Goal: Information Seeking & Learning: Learn about a topic

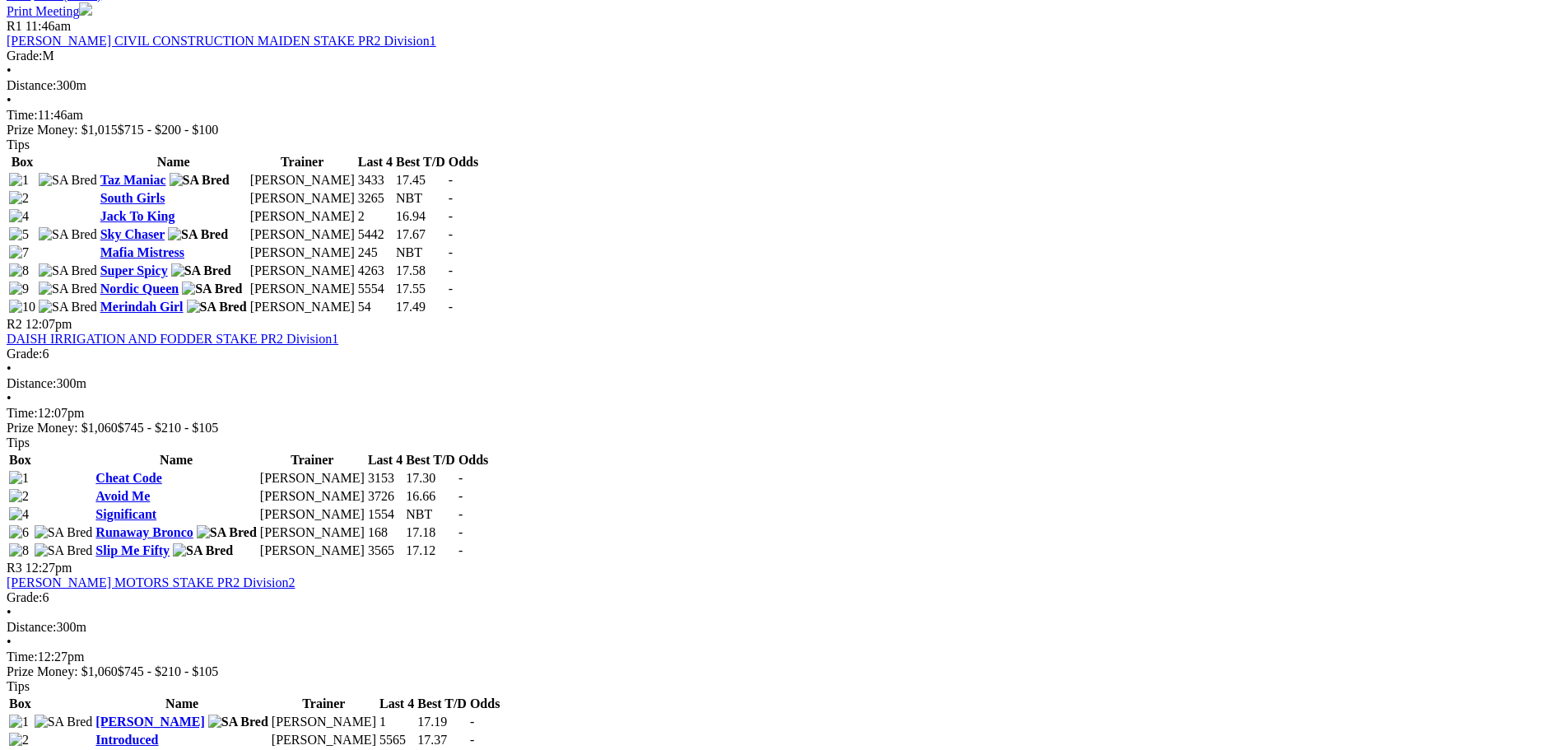
scroll to position [823, 0]
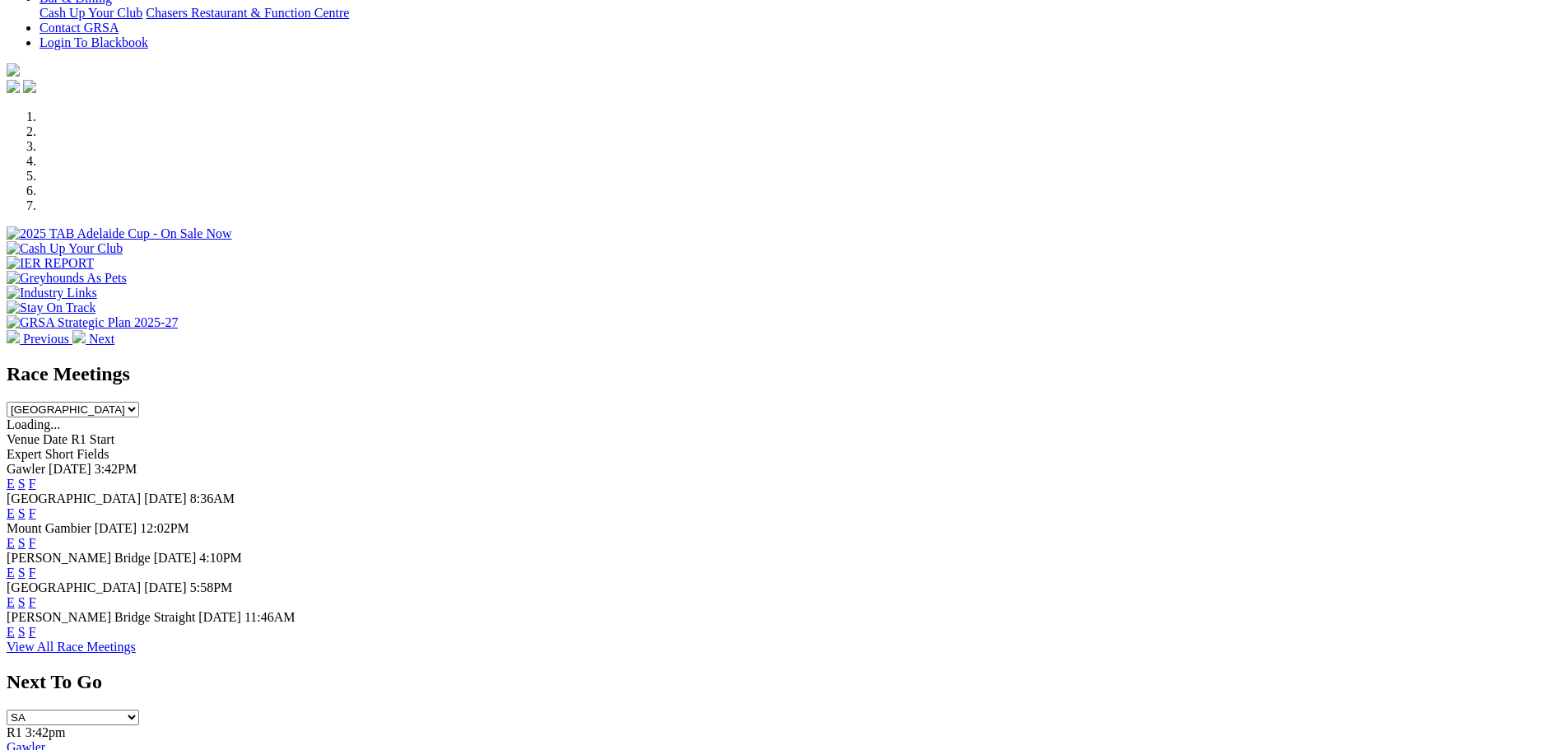
scroll to position [412, 0]
click at [36, 594] on link "F" at bounding box center [32, 601] width 7 height 14
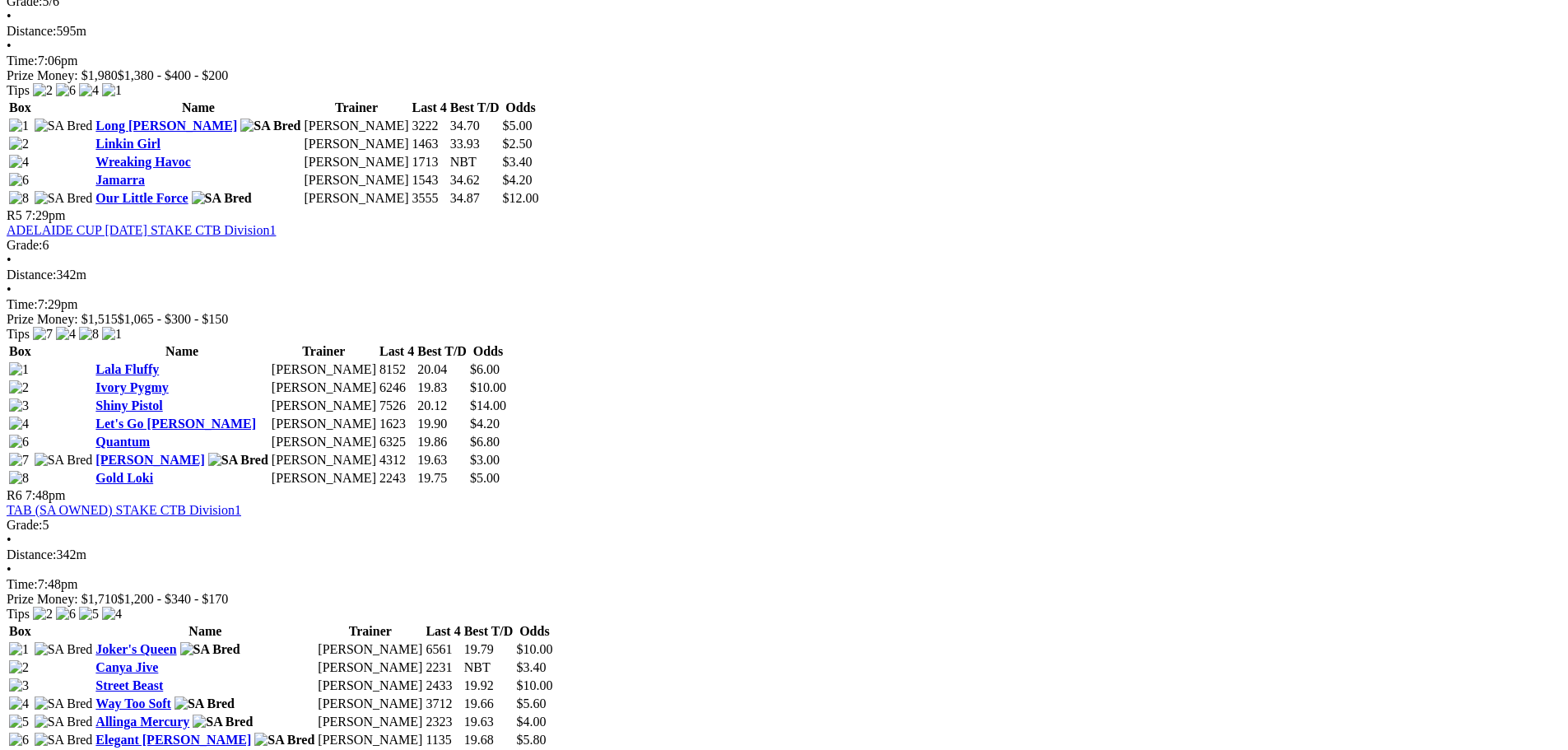
scroll to position [1564, 0]
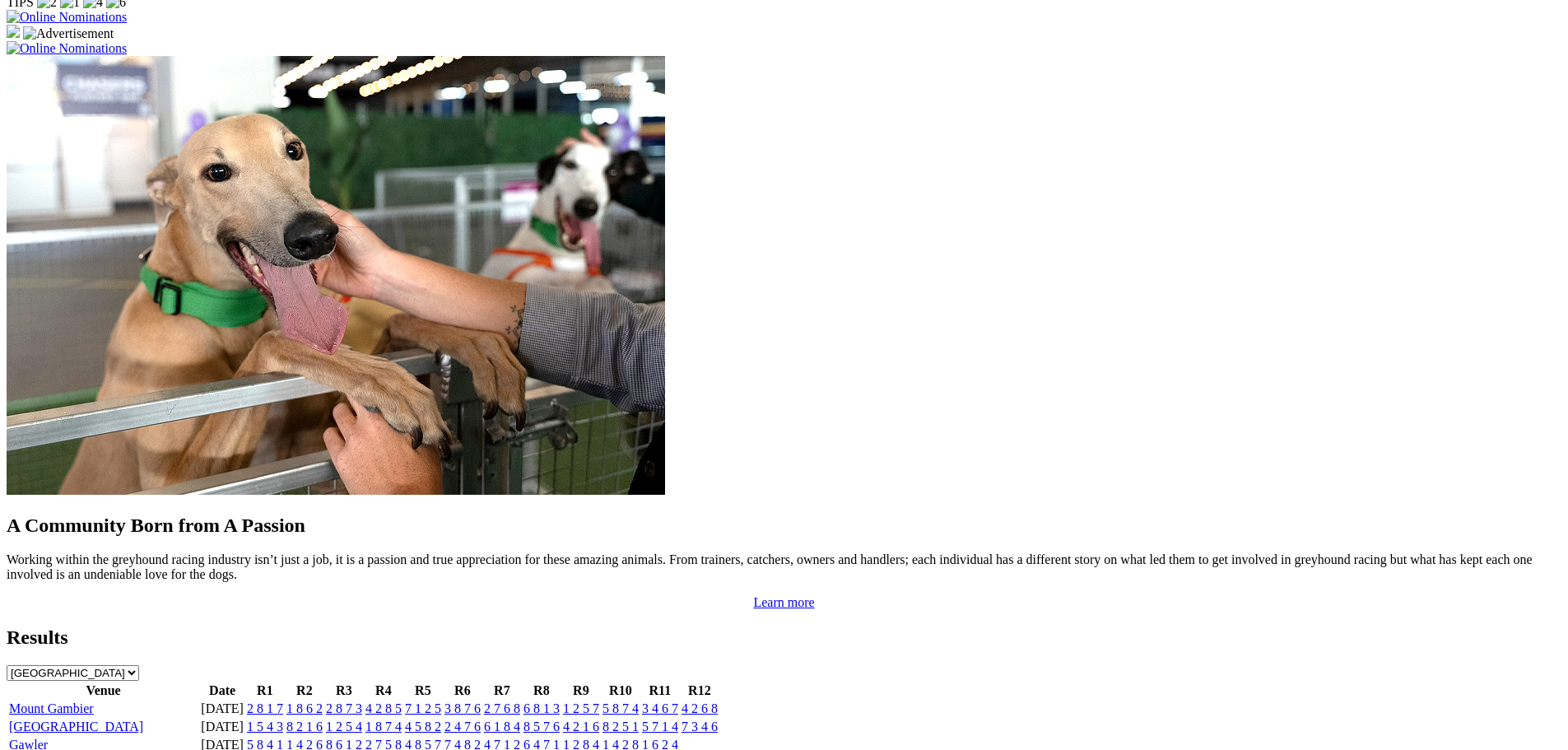
scroll to position [1234, 0]
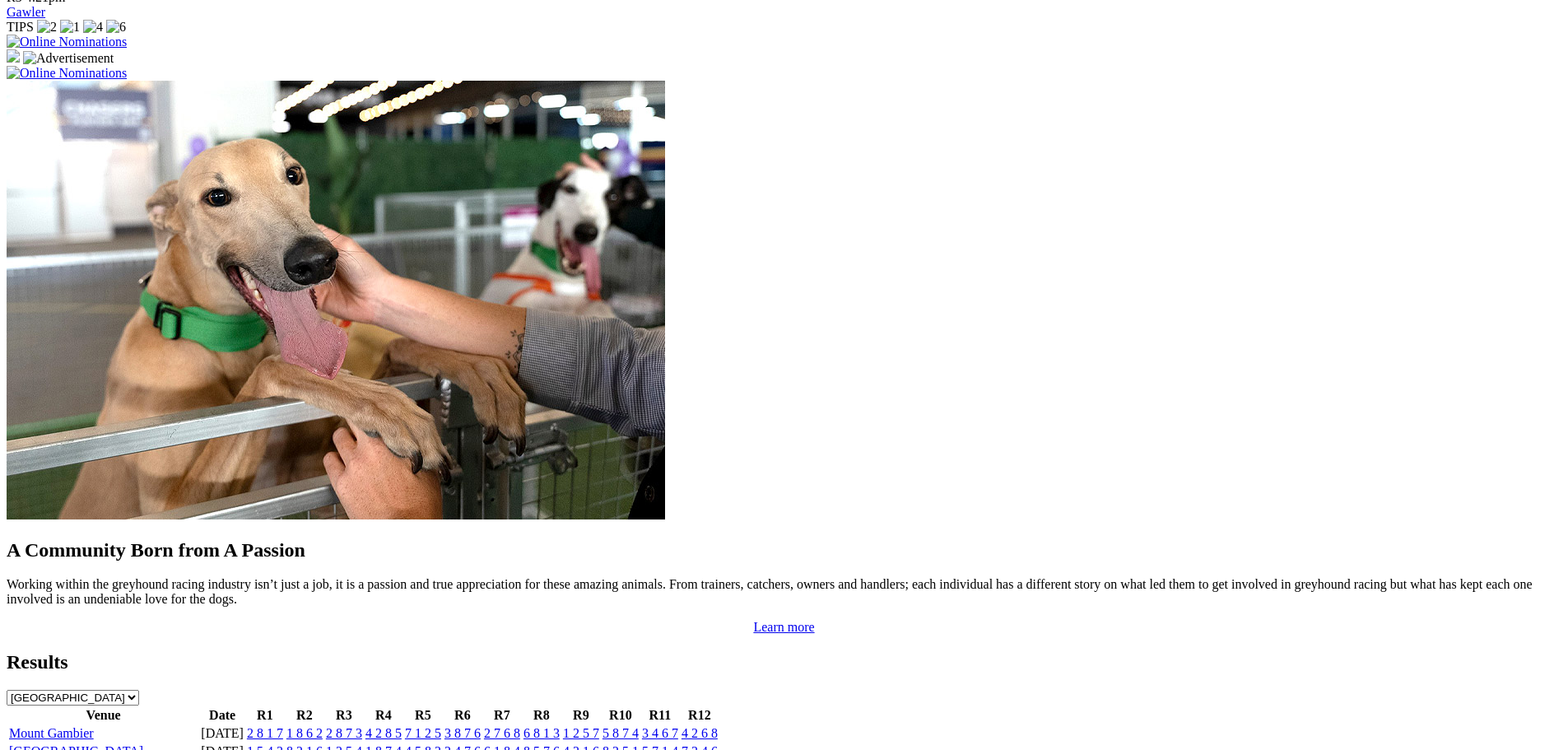
click at [441, 744] on link "4 5 8 2" at bounding box center [423, 751] width 36 height 14
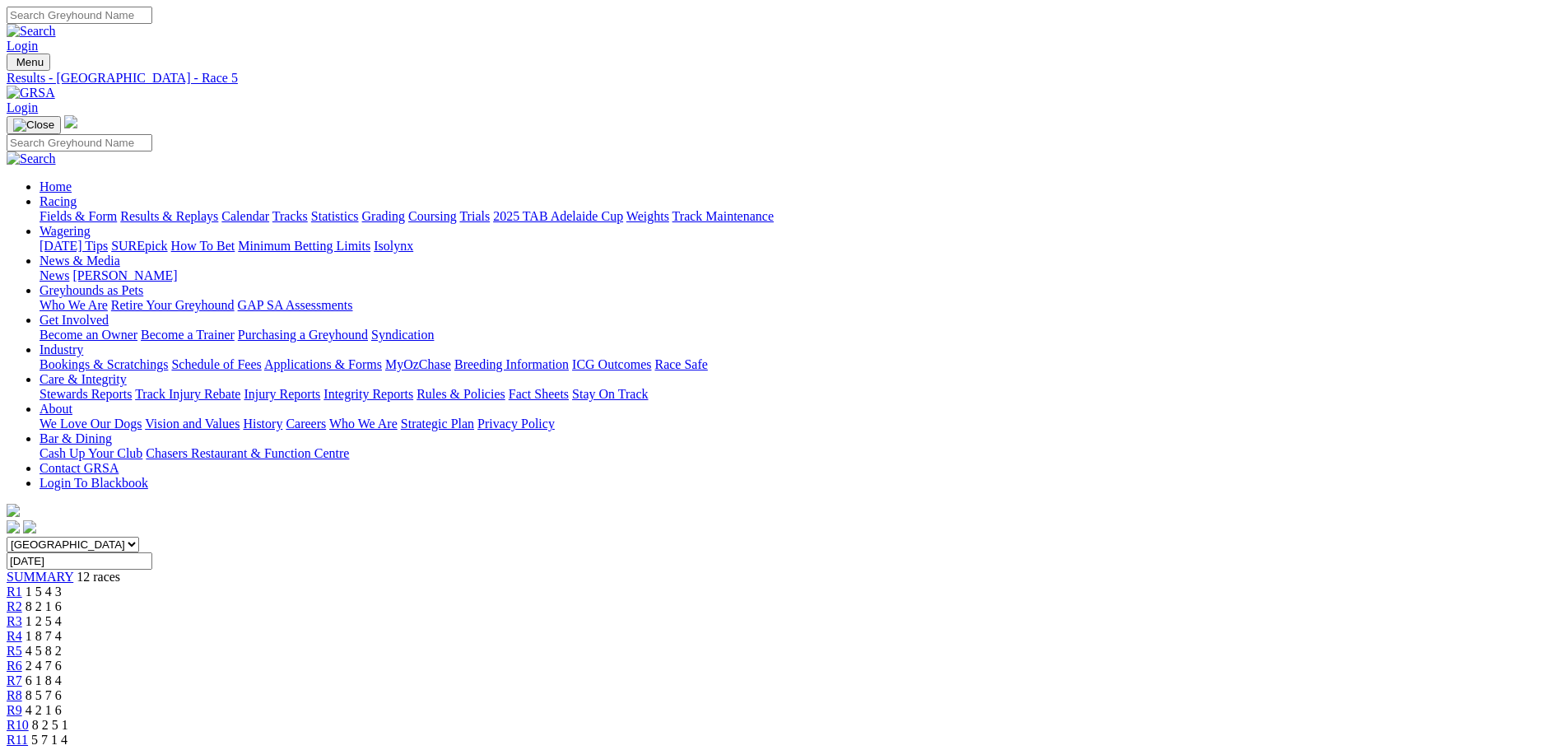
click at [62, 673] on span "6 1 8 4" at bounding box center [44, 680] width 36 height 14
drag, startPoint x: 911, startPoint y: 641, endPoint x: 912, endPoint y: 655, distance: 14.0
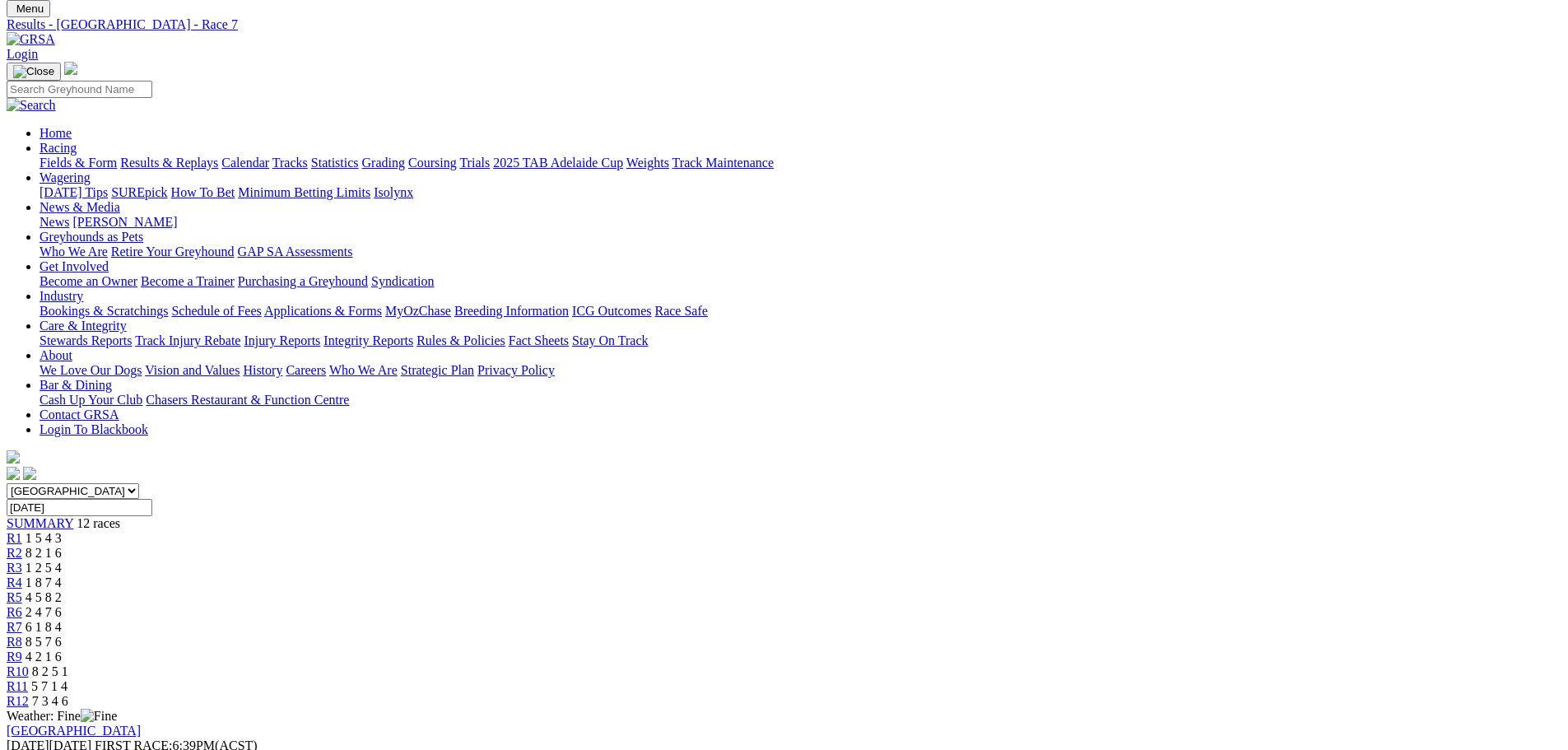
scroll to position [83, 0]
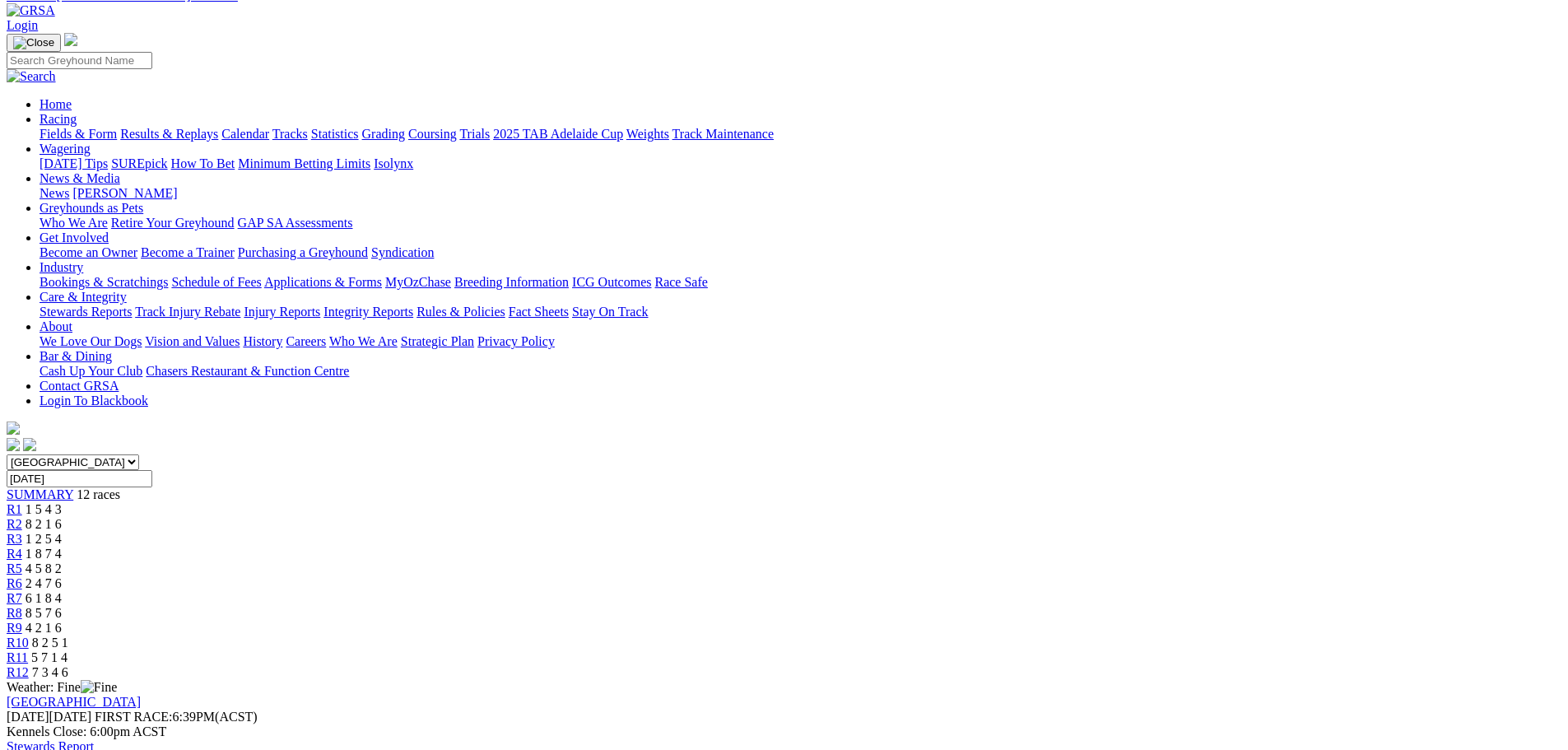
click at [740, 561] on div "R5 4 5 8 2" at bounding box center [784, 568] width 1555 height 15
click at [62, 591] on span "6 1 8 4" at bounding box center [44, 598] width 36 height 14
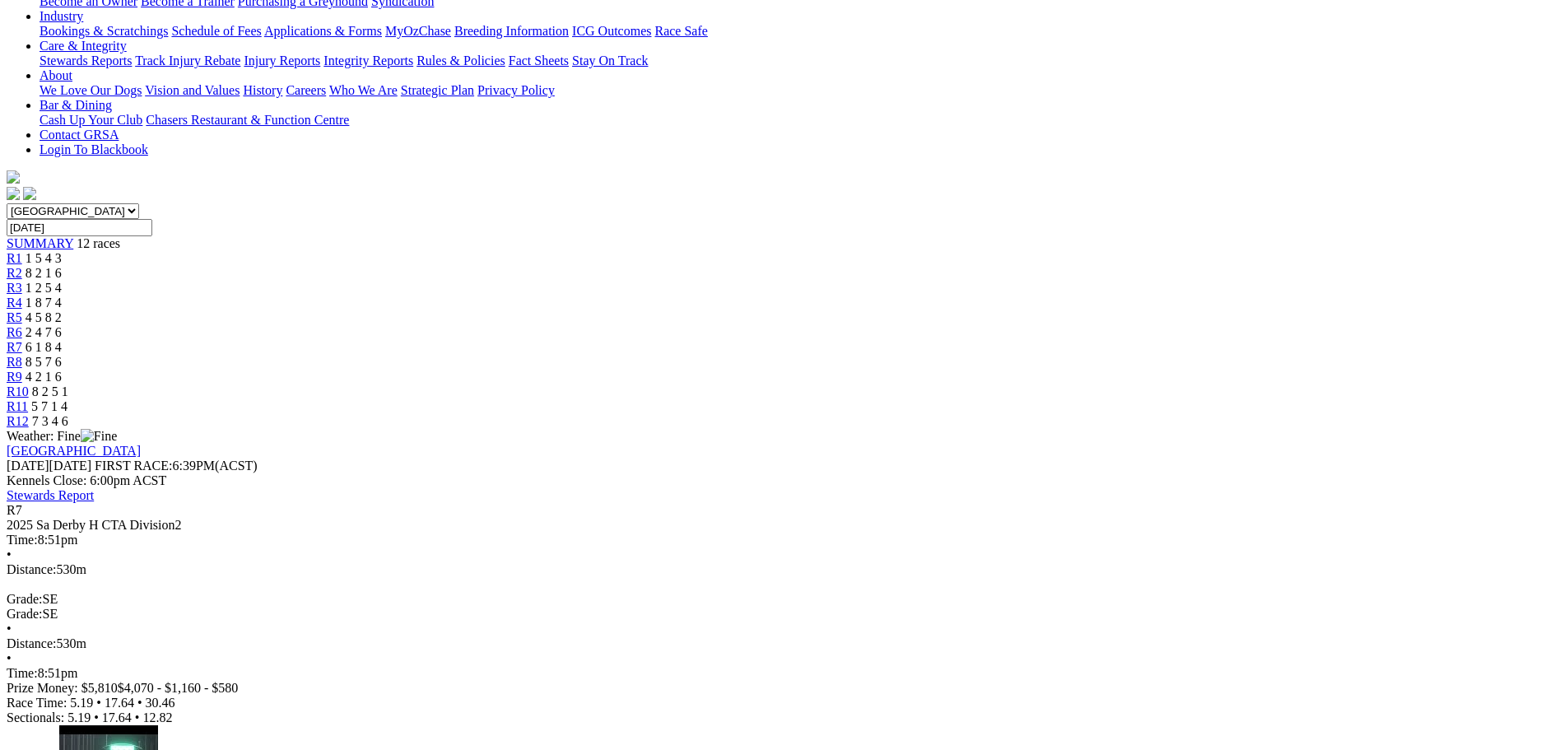
scroll to position [329, 0]
